Goal: Information Seeking & Learning: Learn about a topic

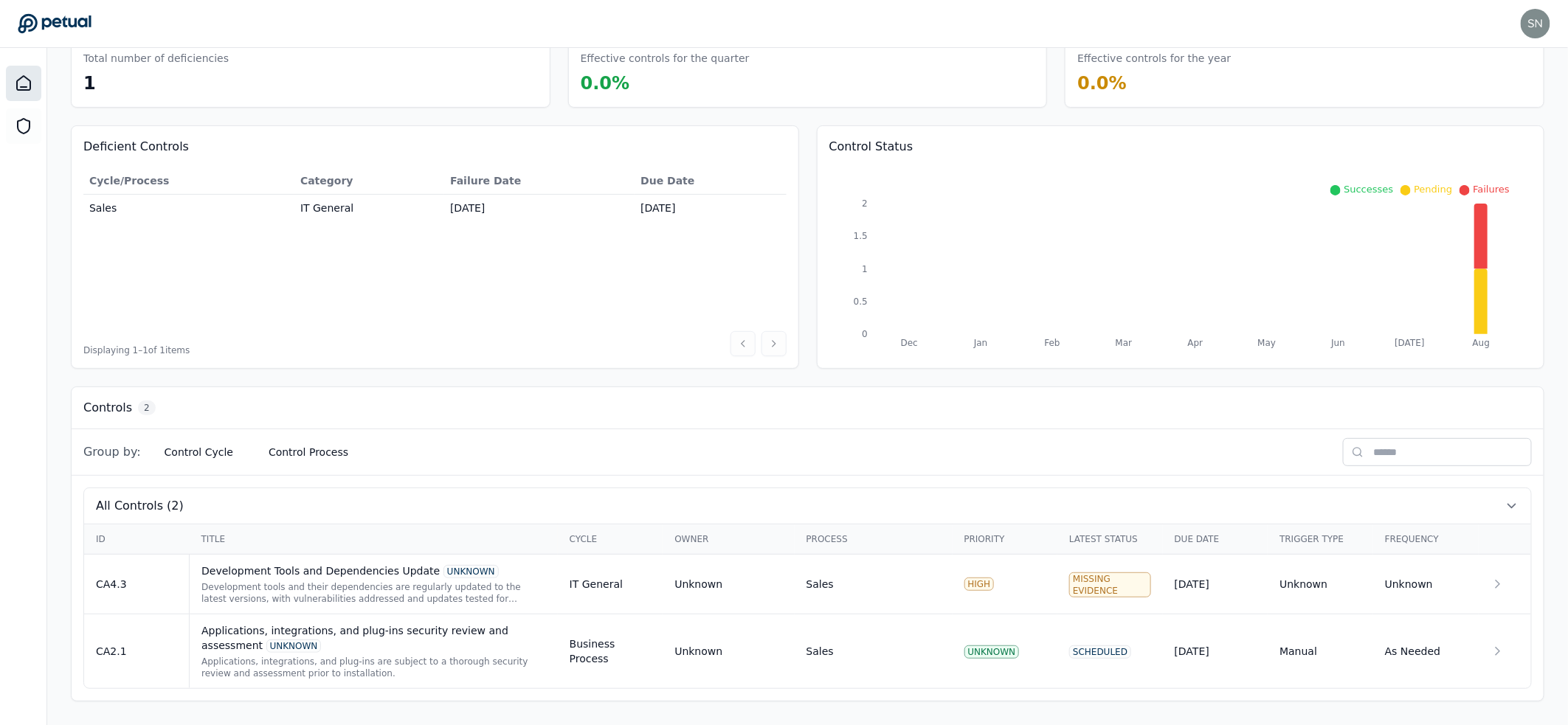
scroll to position [78, 0]
click at [412, 591] on div "Development tools and their dependencies are regularly updated to the latest ve…" at bounding box center [374, 594] width 345 height 24
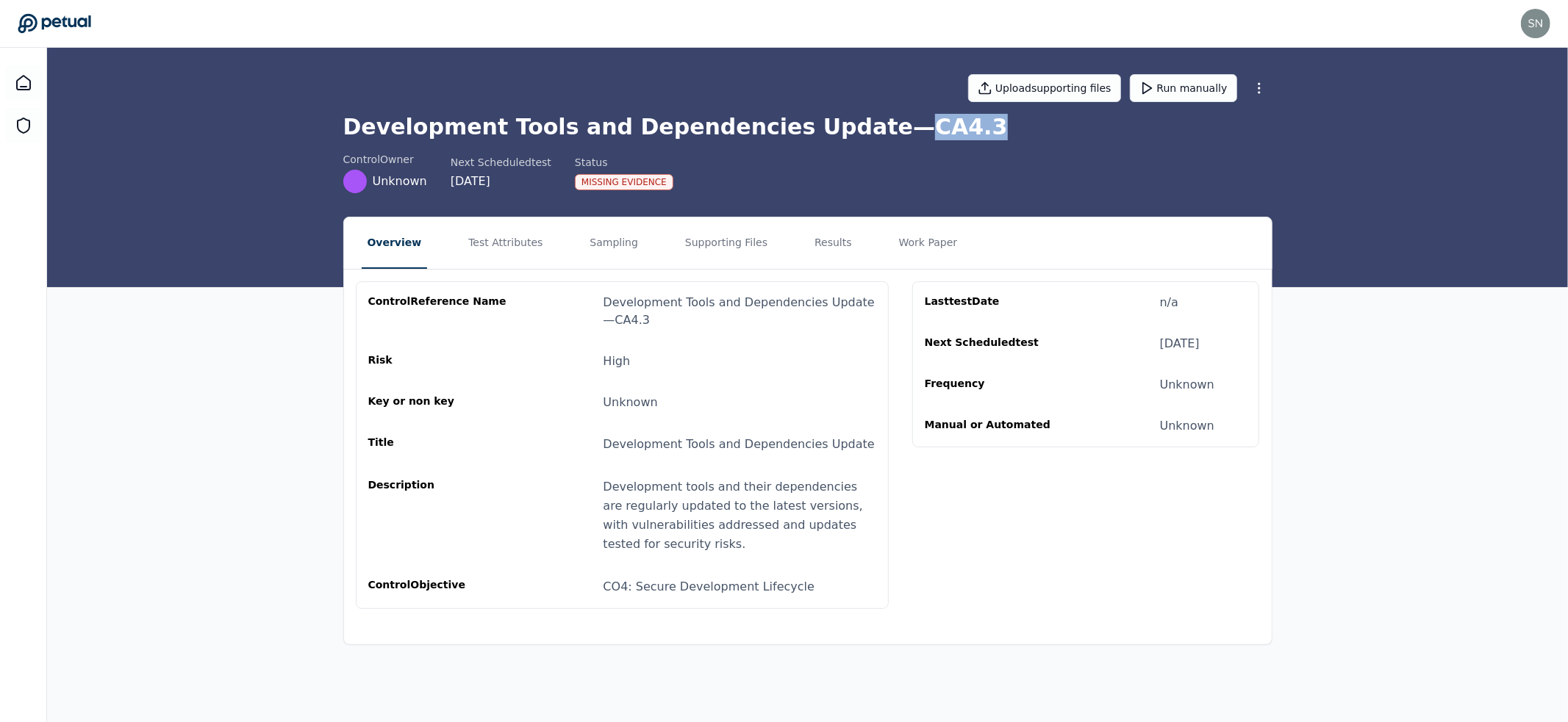
drag, startPoint x: 849, startPoint y: 129, endPoint x: 958, endPoint y: 131, distance: 109.0
click at [958, 131] on h1 "Development Tools and Dependencies Update — CA4.3" at bounding box center [808, 127] width 930 height 27
copy h1 "CA4.3"
click at [824, 252] on button "Results" at bounding box center [833, 243] width 49 height 52
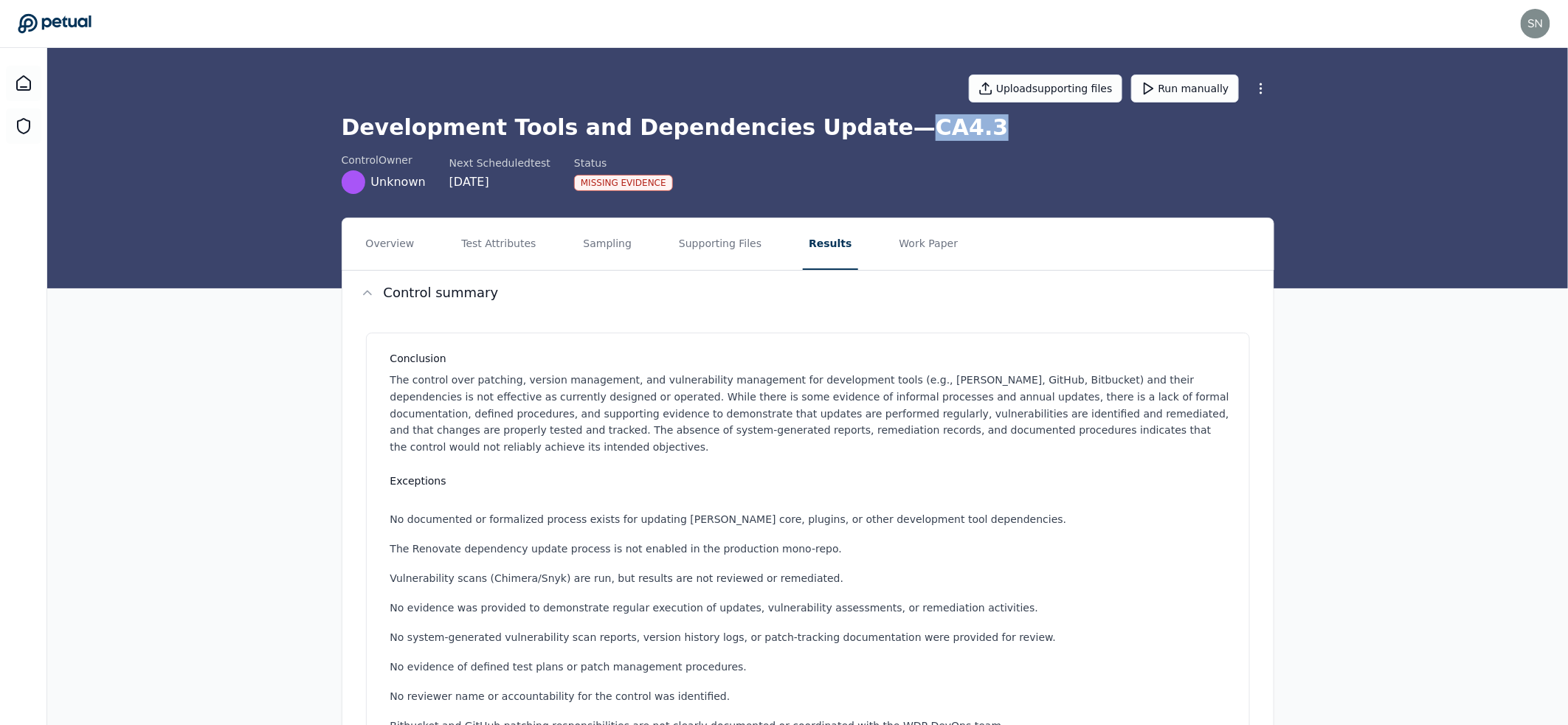
click at [29, 17] on icon at bounding box center [54, 24] width 73 height 19
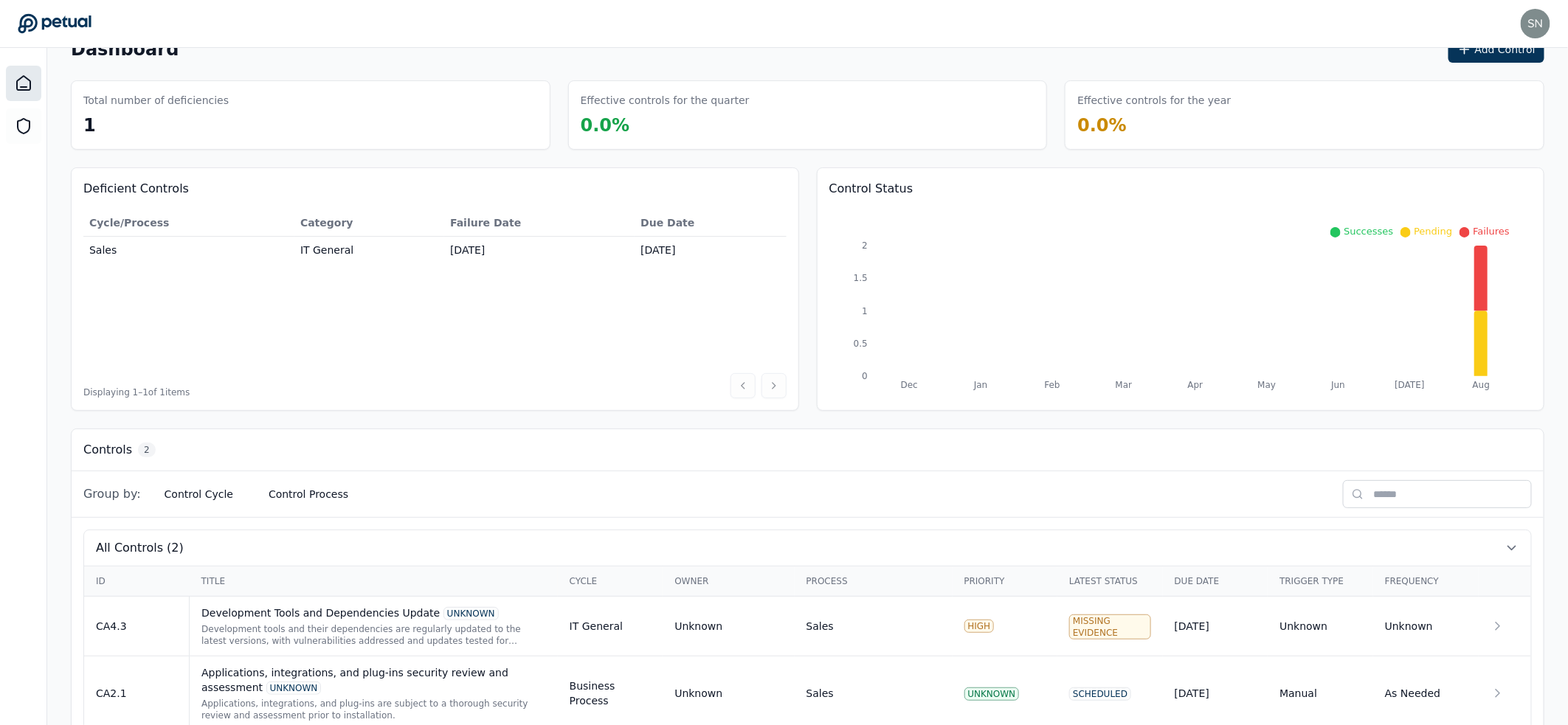
scroll to position [78, 0]
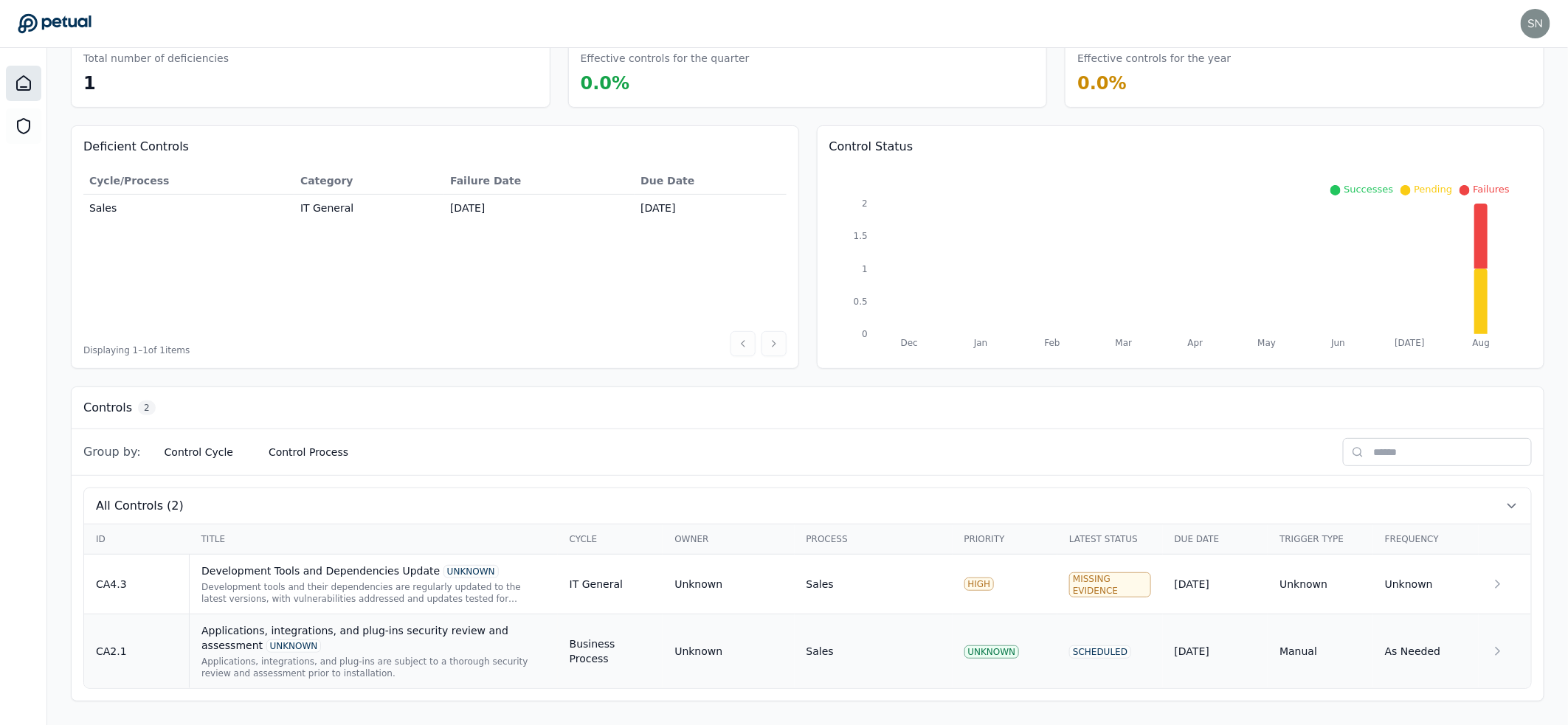
click at [305, 642] on div "UNKNOWN" at bounding box center [294, 646] width 55 height 13
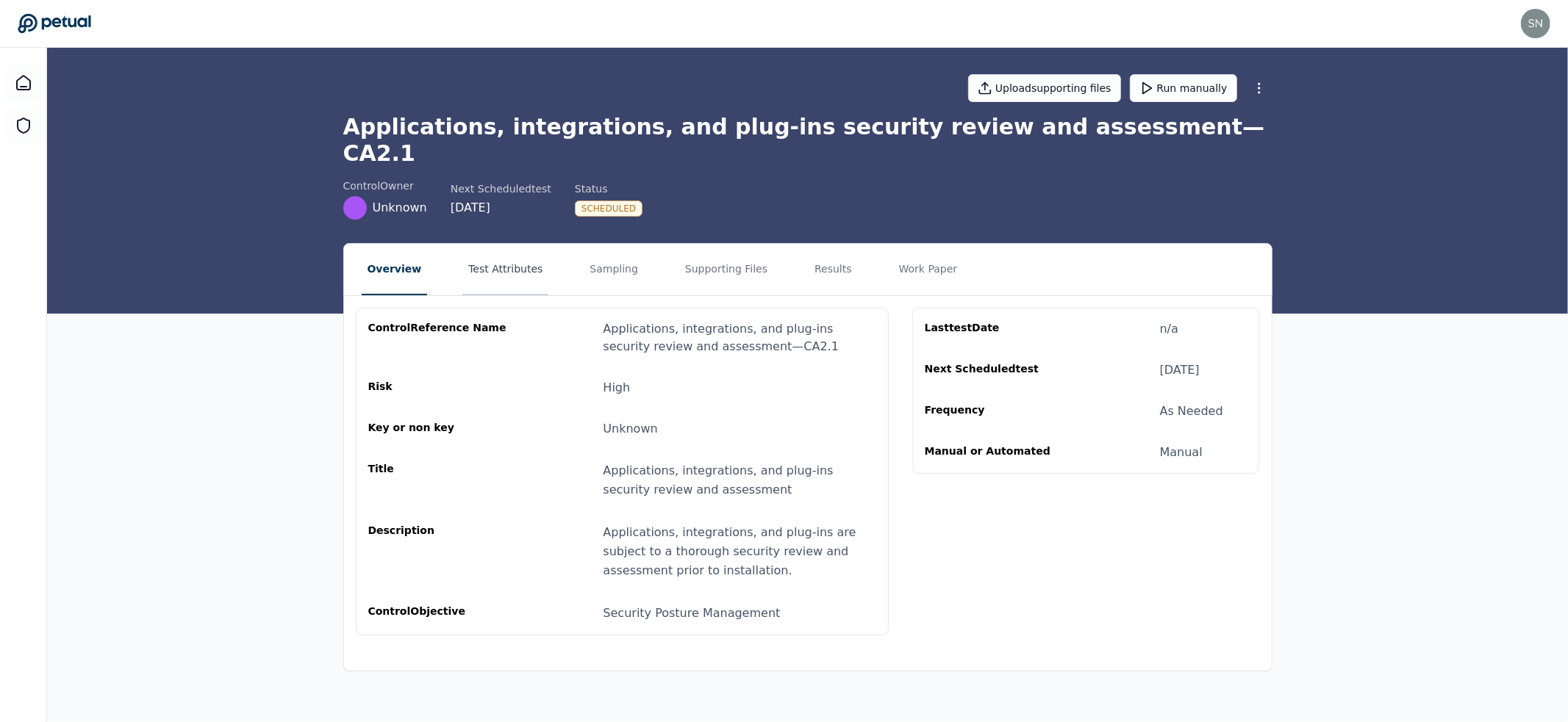
click at [512, 253] on button "Test Attributes" at bounding box center [506, 270] width 86 height 52
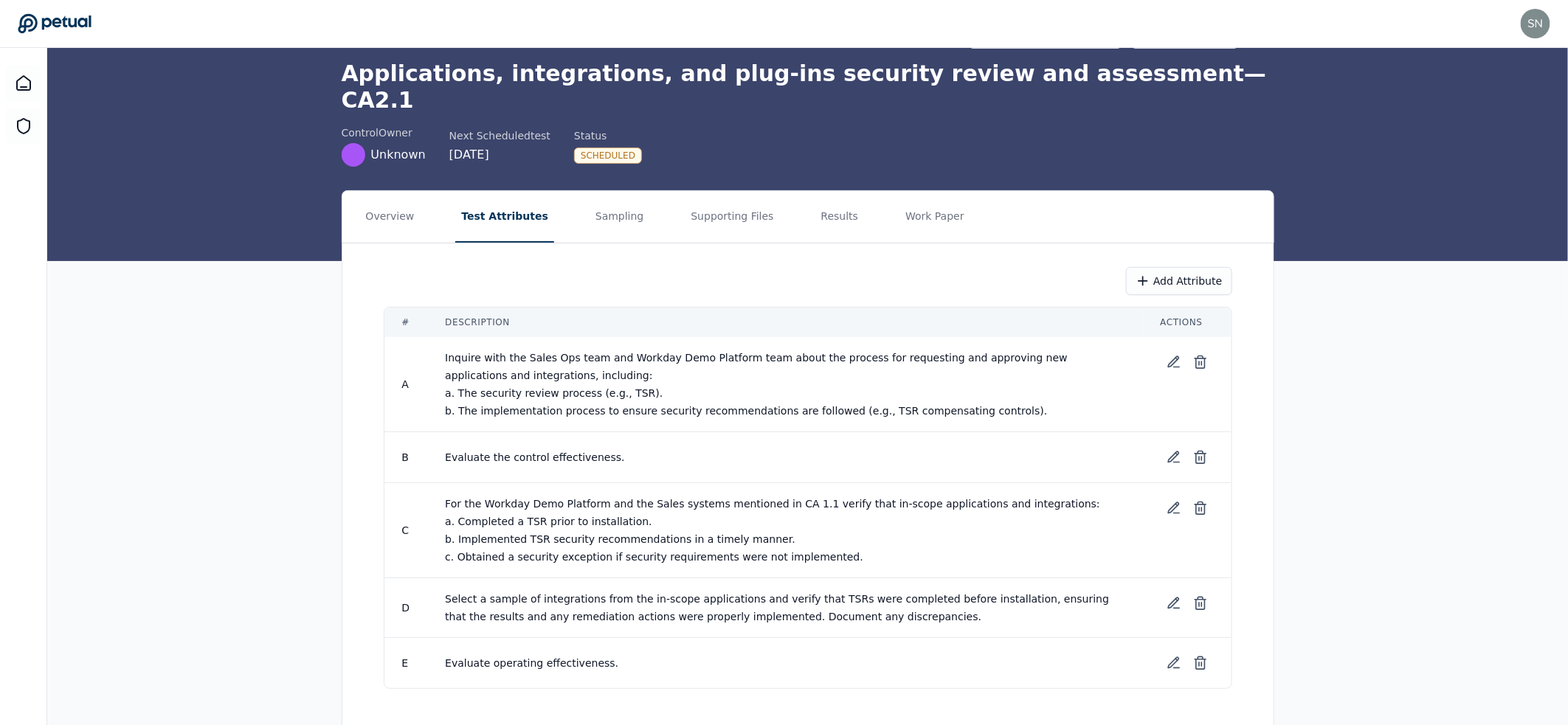
scroll to position [63, 0]
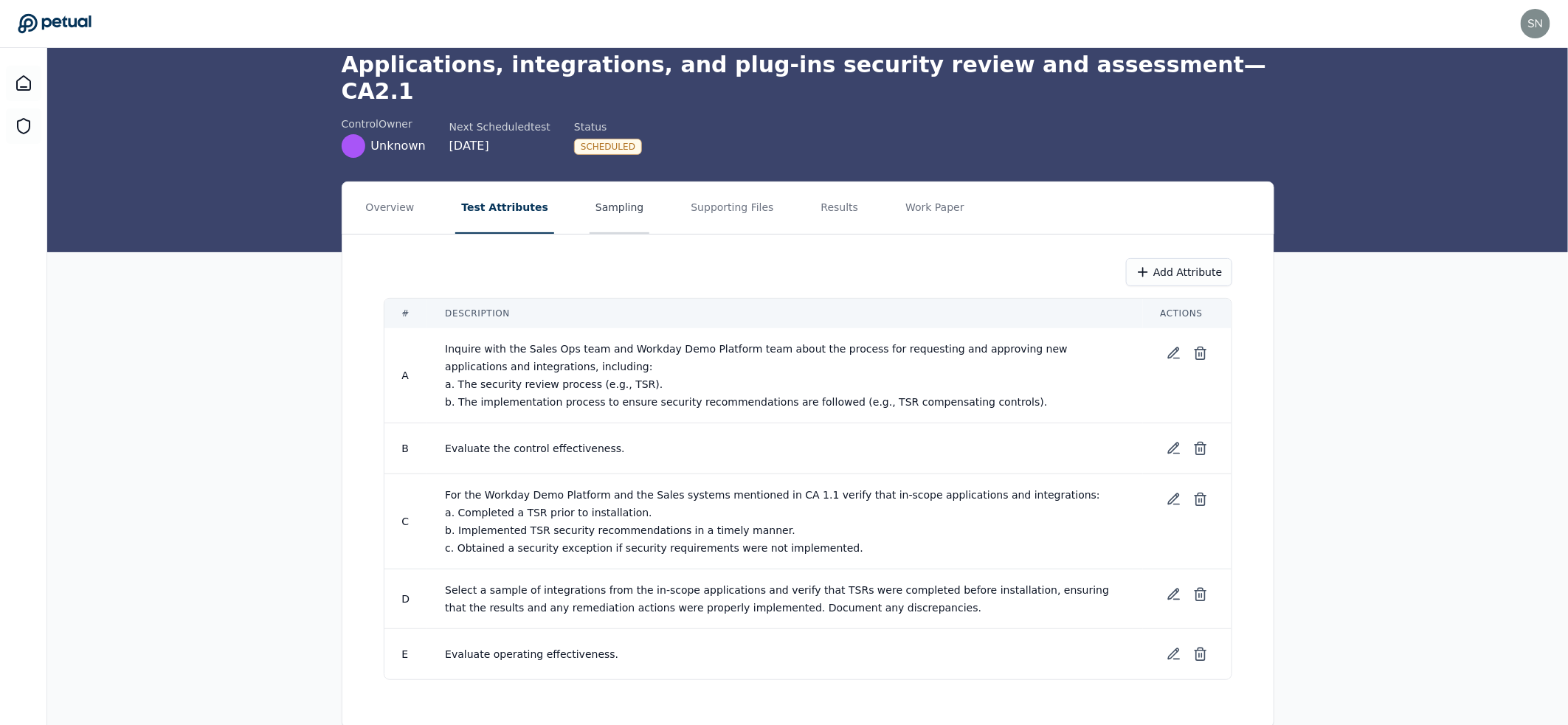
click at [600, 187] on button "Sampling" at bounding box center [619, 209] width 61 height 52
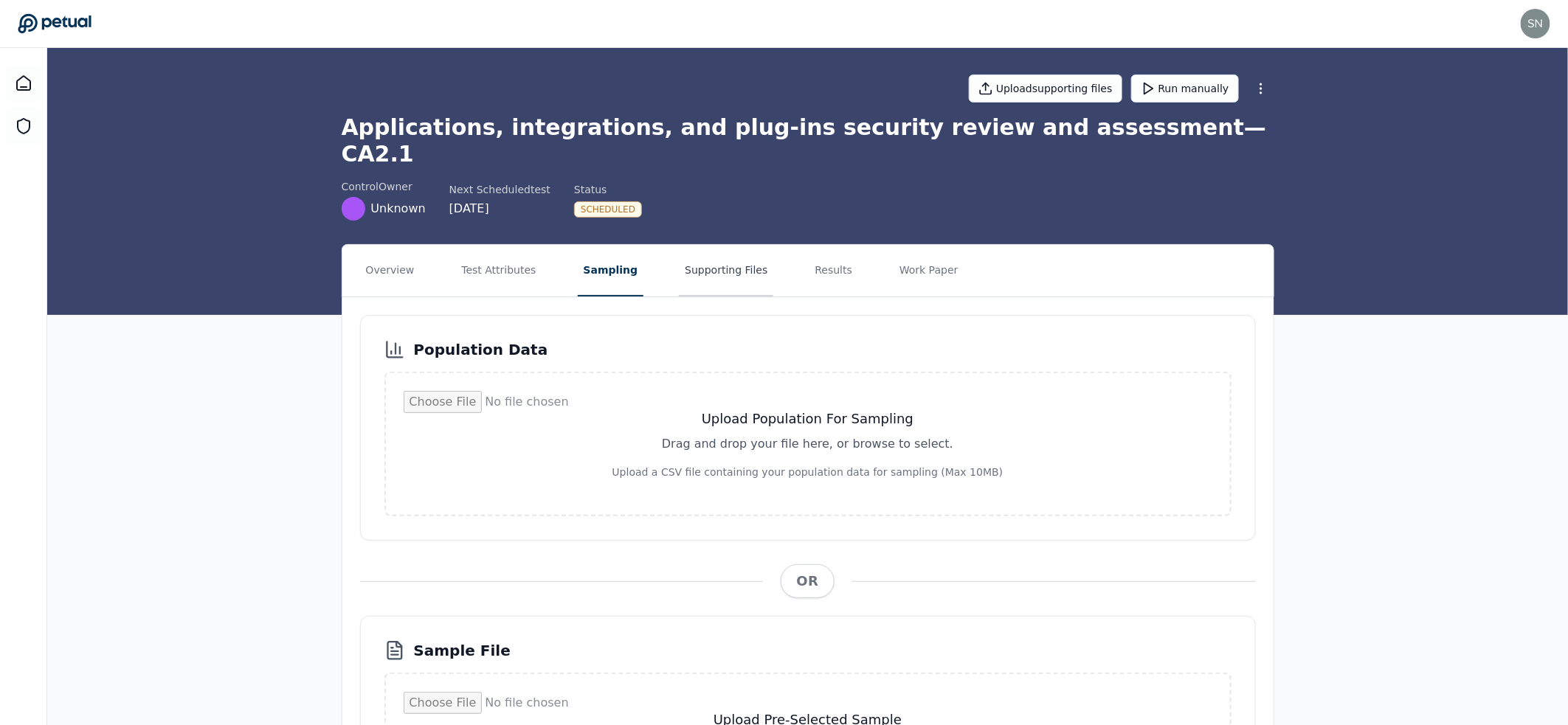
click at [717, 245] on button "Supporting Files" at bounding box center [726, 271] width 94 height 52
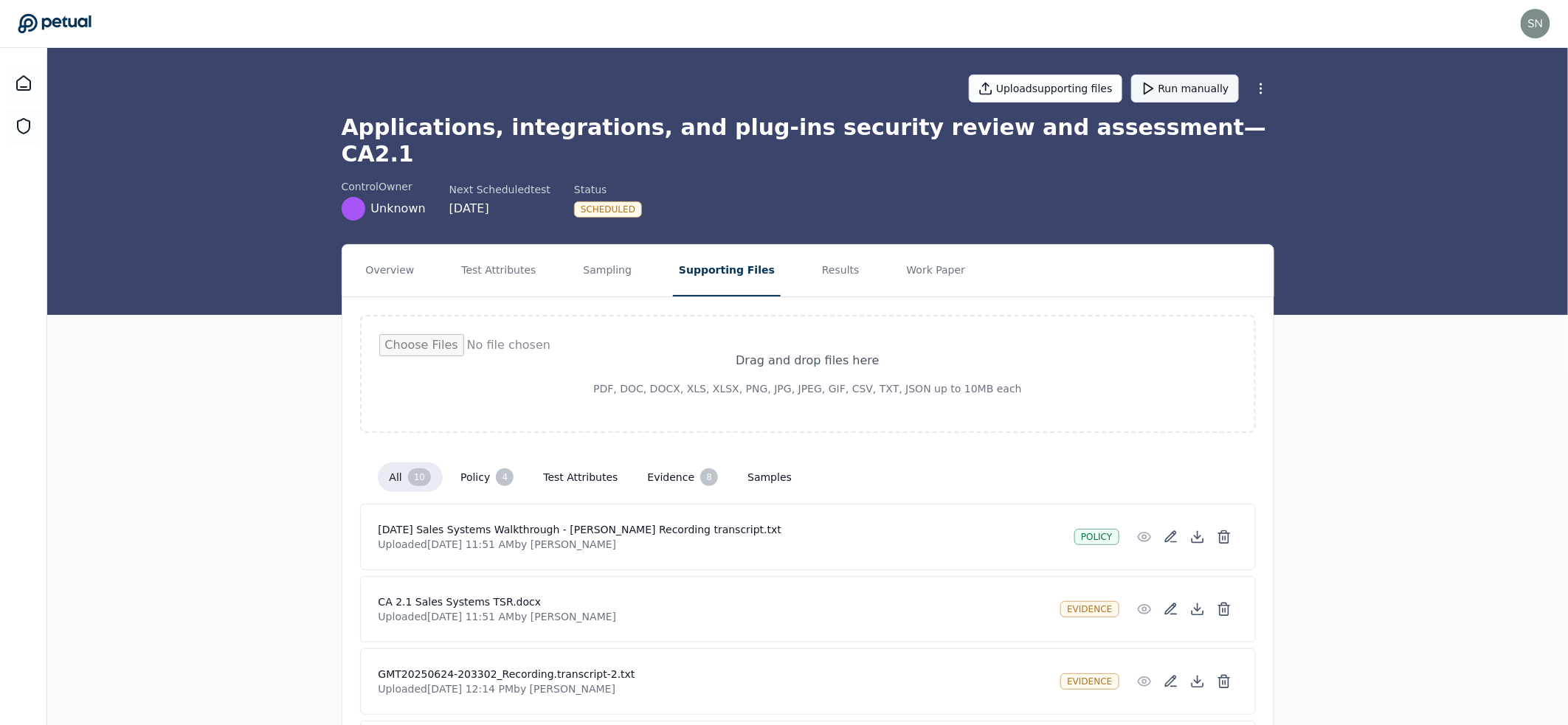
click at [1197, 91] on button "Run manually" at bounding box center [1185, 89] width 108 height 28
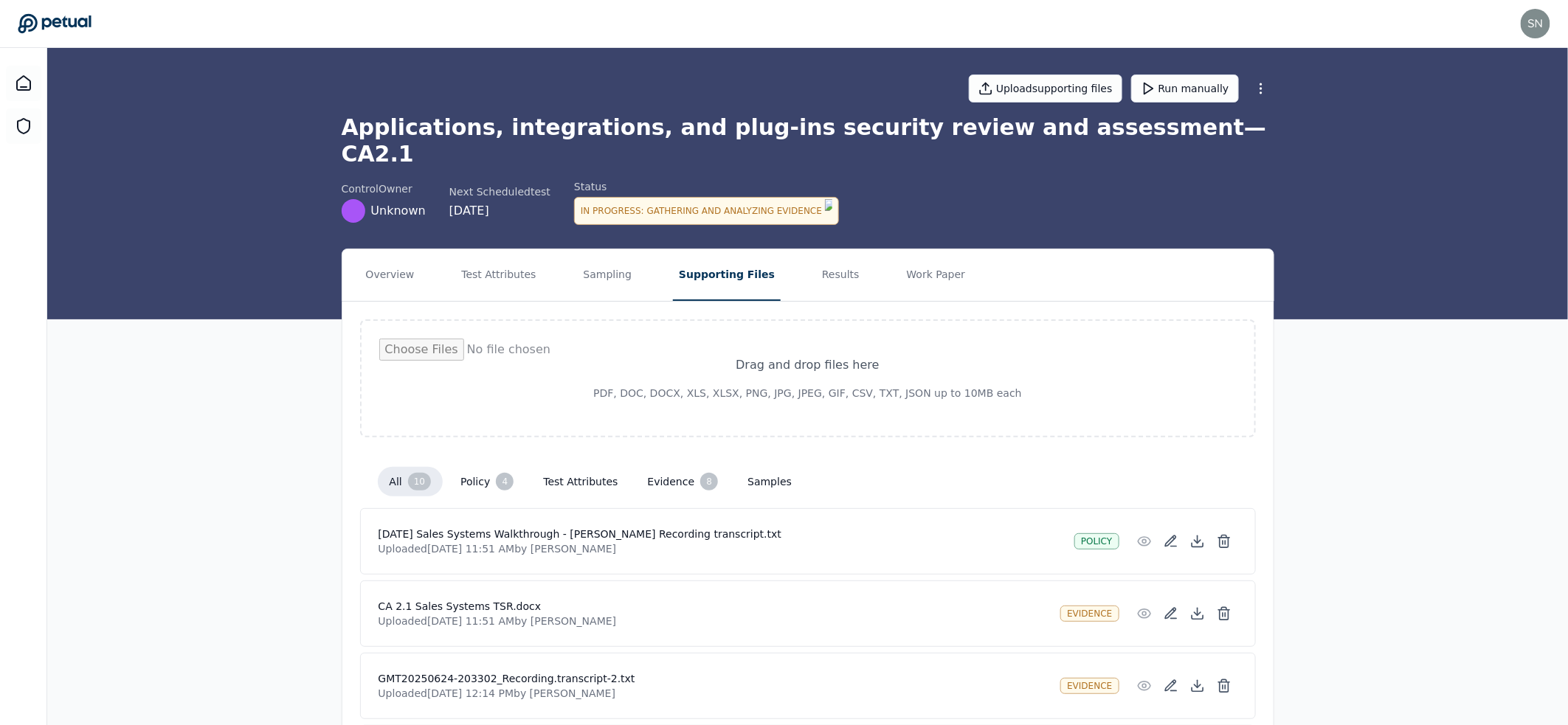
click at [677, 133] on h1 "Applications, integrations, and plug-ins security review and assessment — CA2.1" at bounding box center [808, 140] width 933 height 53
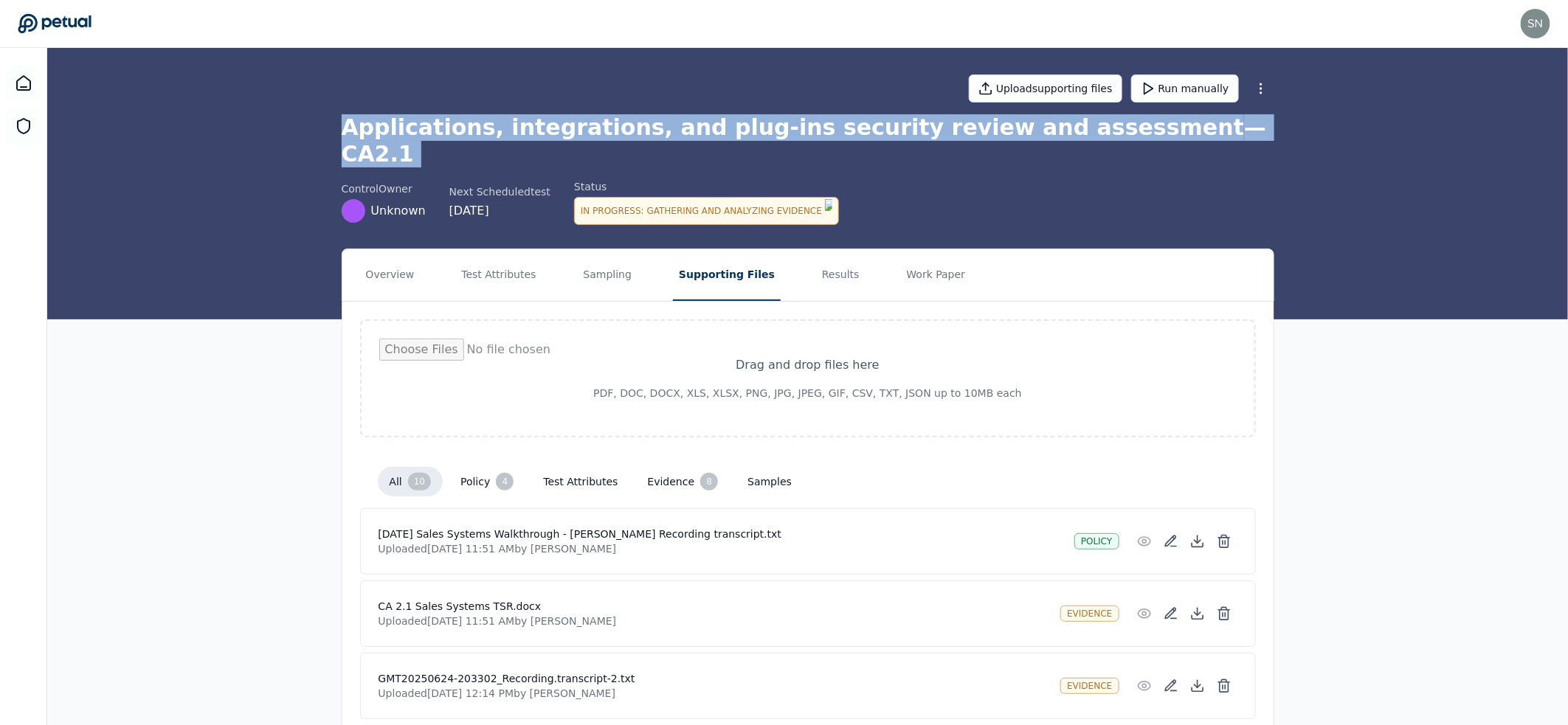
click at [677, 133] on h1 "Applications, integrations, and plug-ins security review and assessment — CA2.1" at bounding box center [808, 140] width 933 height 53
